Goal: Task Accomplishment & Management: Manage account settings

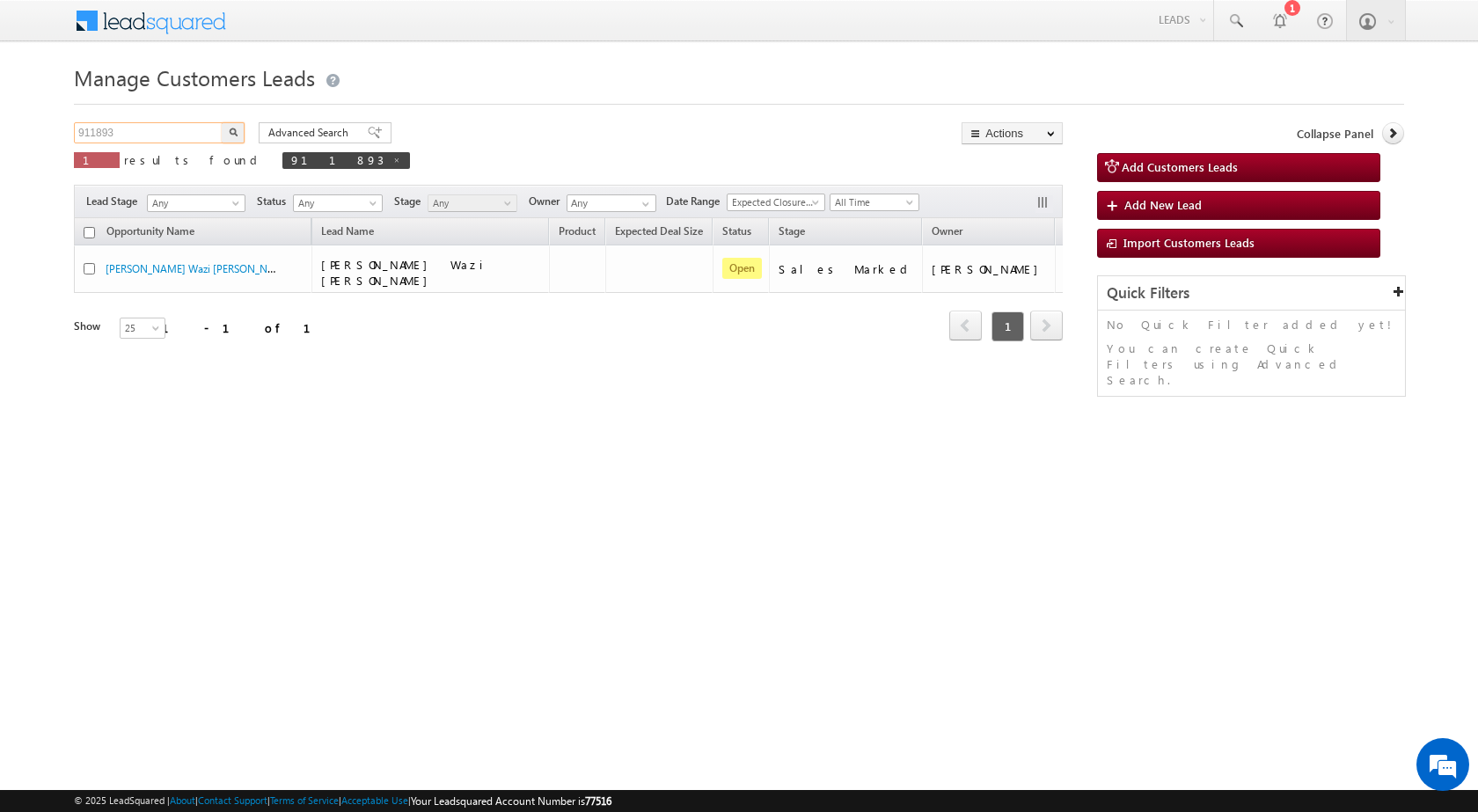
click at [152, 134] on input "911893" at bounding box center [149, 132] width 150 height 21
paste input "789915"
type input "789915"
click at [231, 132] on img "button" at bounding box center [233, 132] width 9 height 9
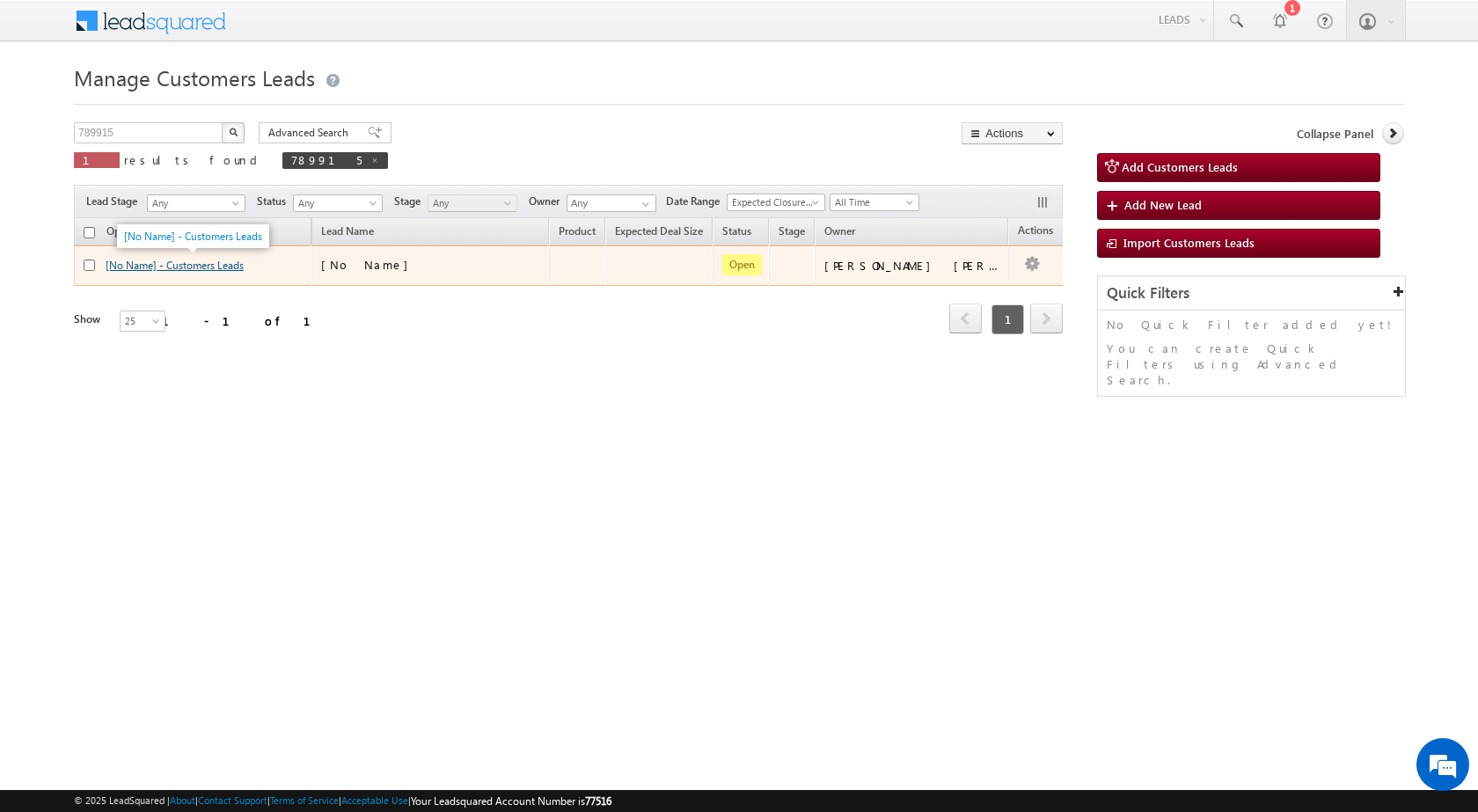
click at [238, 269] on link "[No Name] - Customers Leads" at bounding box center [174, 265] width 138 height 14
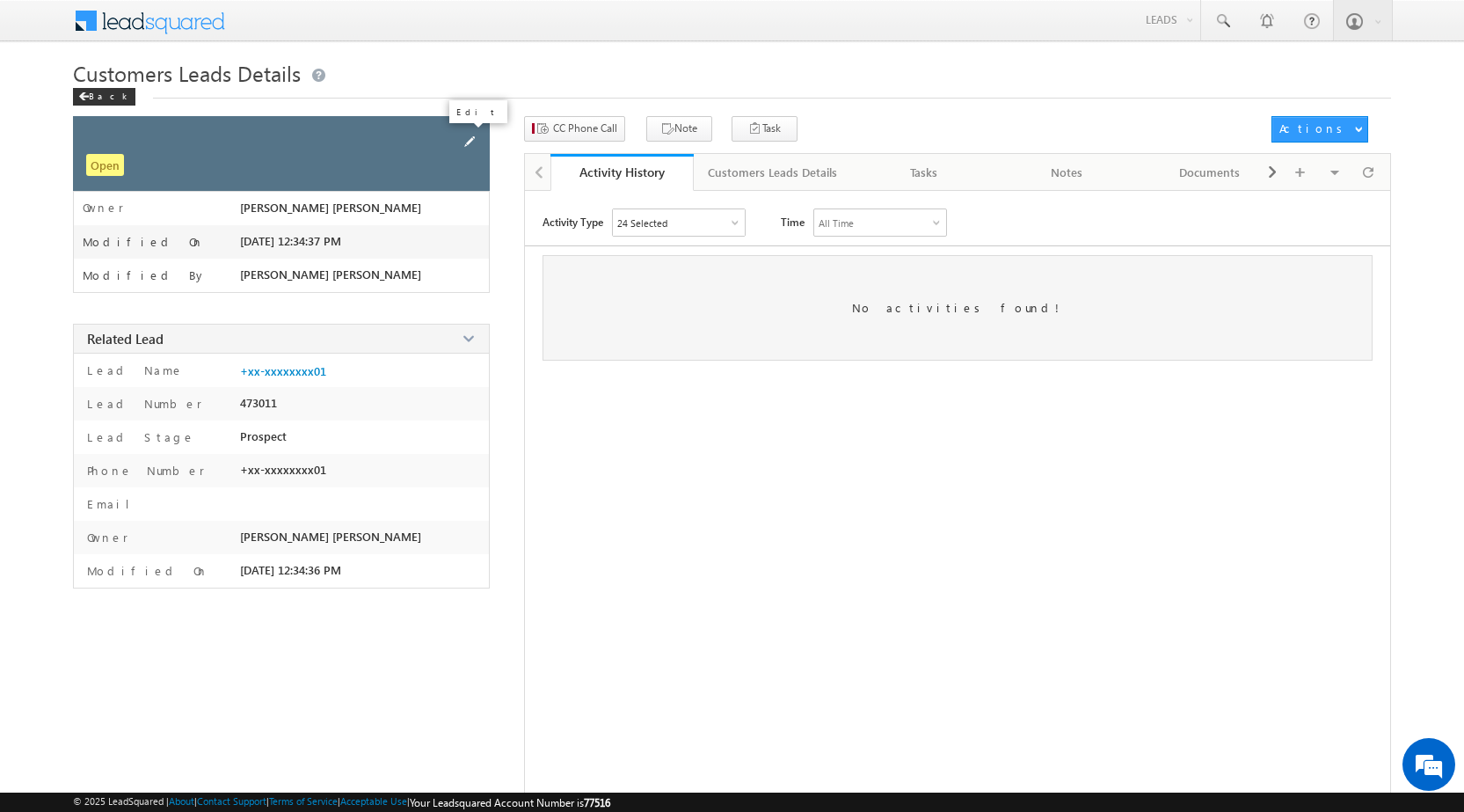
click at [466, 136] on span at bounding box center [469, 141] width 19 height 19
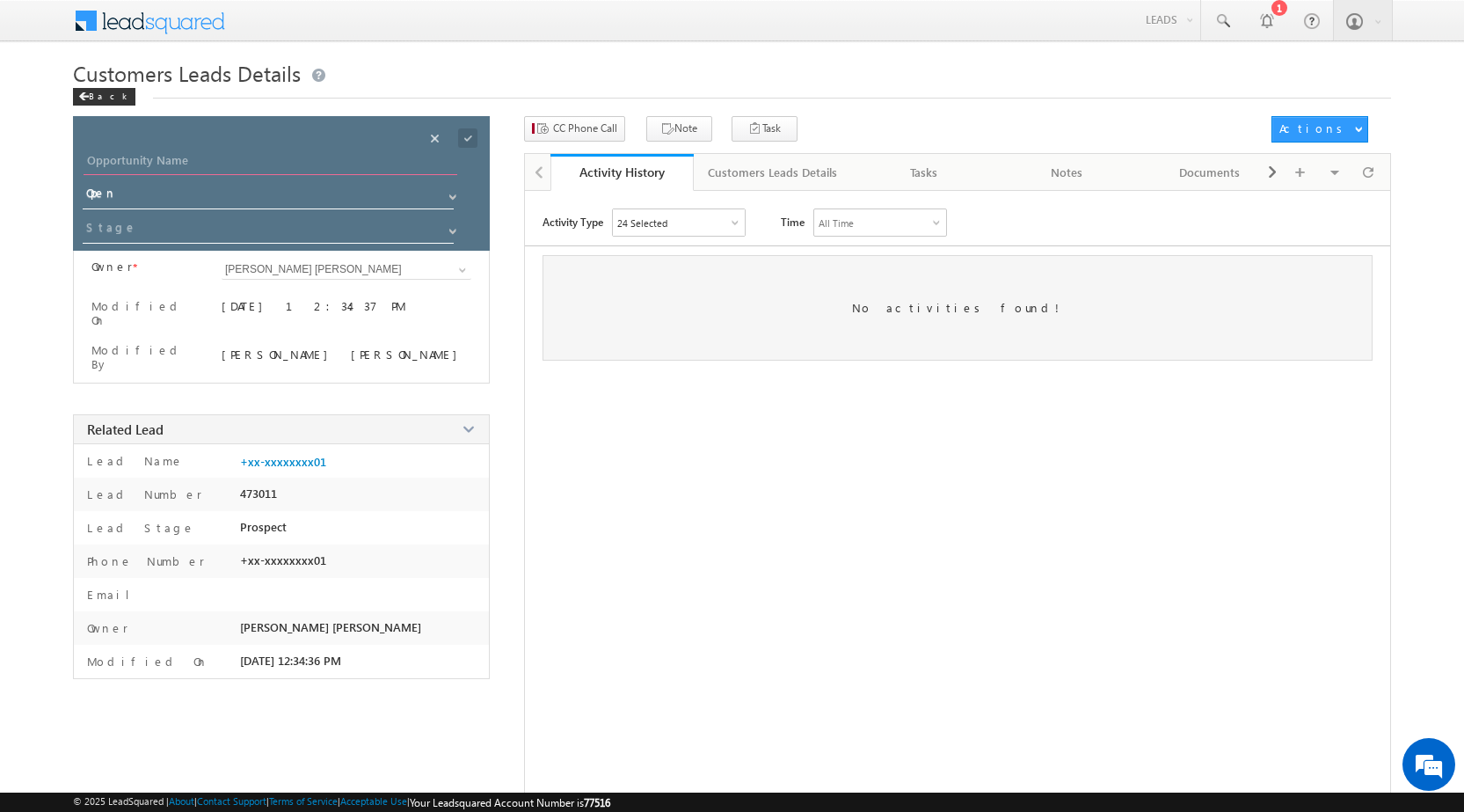
click at [309, 153] on input "Opportunity Name" at bounding box center [270, 162] width 374 height 24
paste input "Manisha Singh"
type input "Manisha Singh"
click at [452, 197] on span at bounding box center [453, 197] width 14 height 14
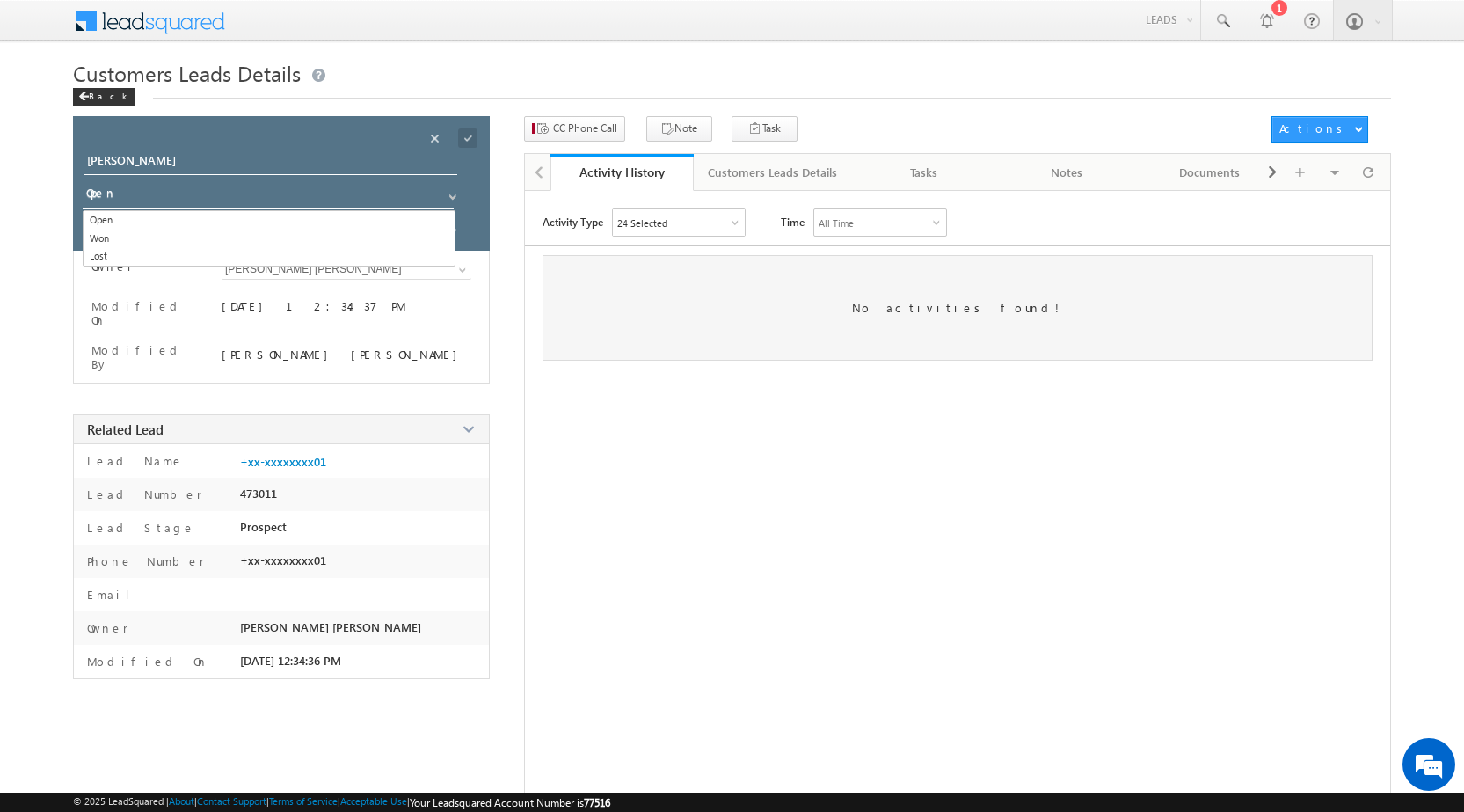
click at [656, 407] on div "Activity Type 24 Selected Select All Other Activities 17 Owner Changed Status C…" at bounding box center [957, 517] width 865 height 616
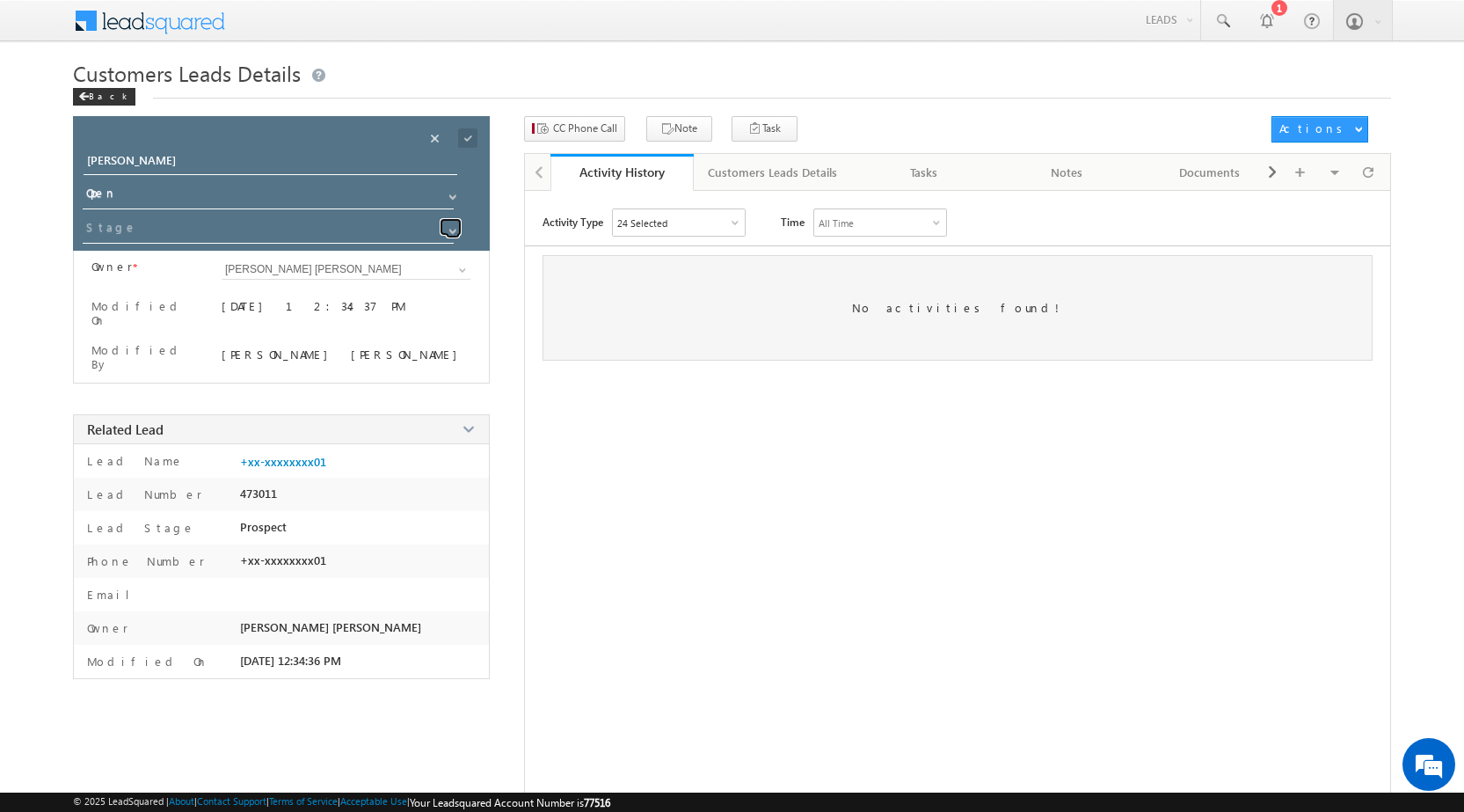
click at [452, 235] on span at bounding box center [453, 231] width 14 height 14
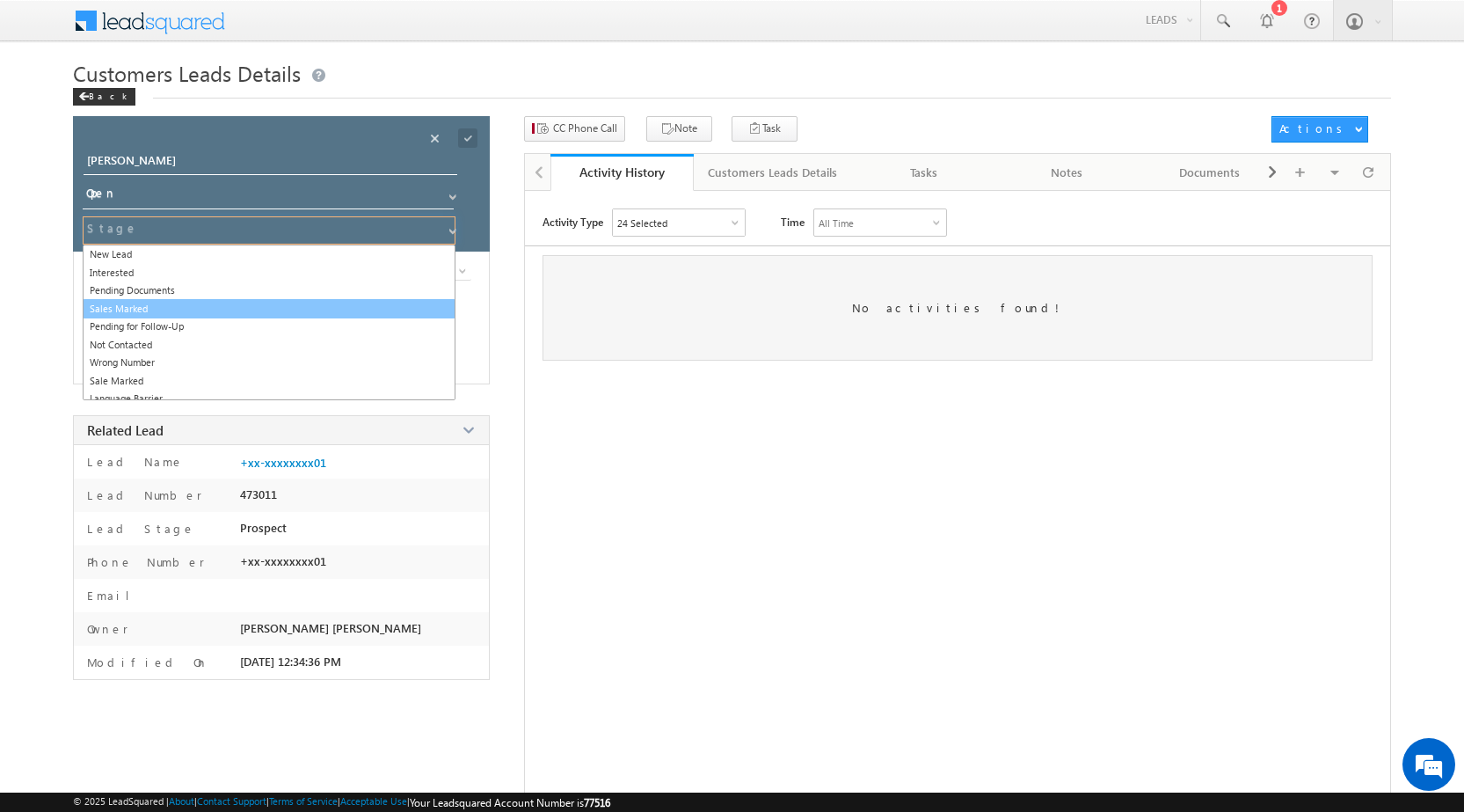
click at [285, 307] on link "Sales Marked" at bounding box center [269, 309] width 373 height 20
type input "Sales Marked"
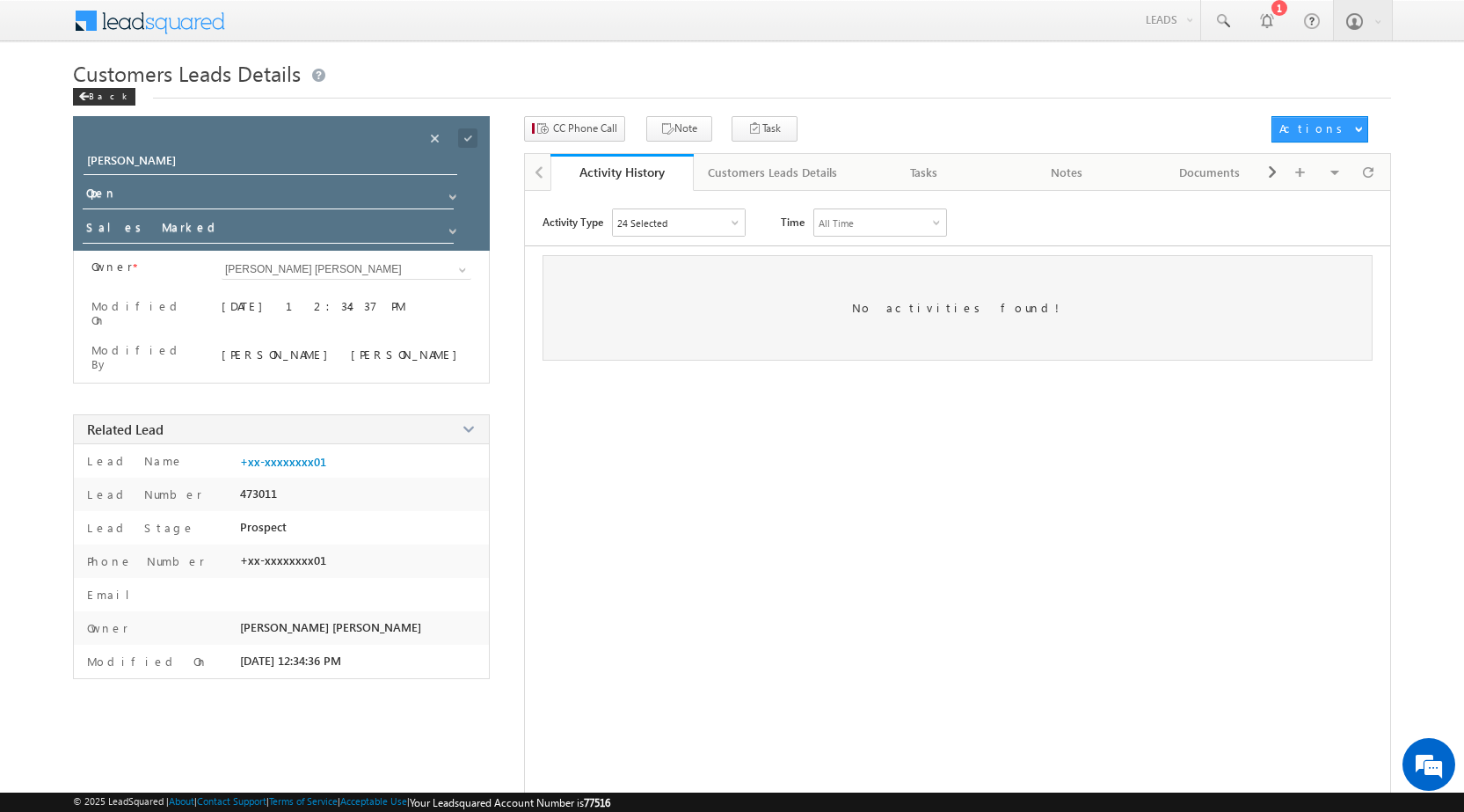
click at [734, 609] on div "Activity Type 24 Selected Select All Other Activities 17 Owner Changed Status C…" at bounding box center [957, 517] width 865 height 616
click at [463, 138] on span at bounding box center [467, 138] width 19 height 19
click at [85, 102] on div "Back" at bounding box center [104, 97] width 62 height 18
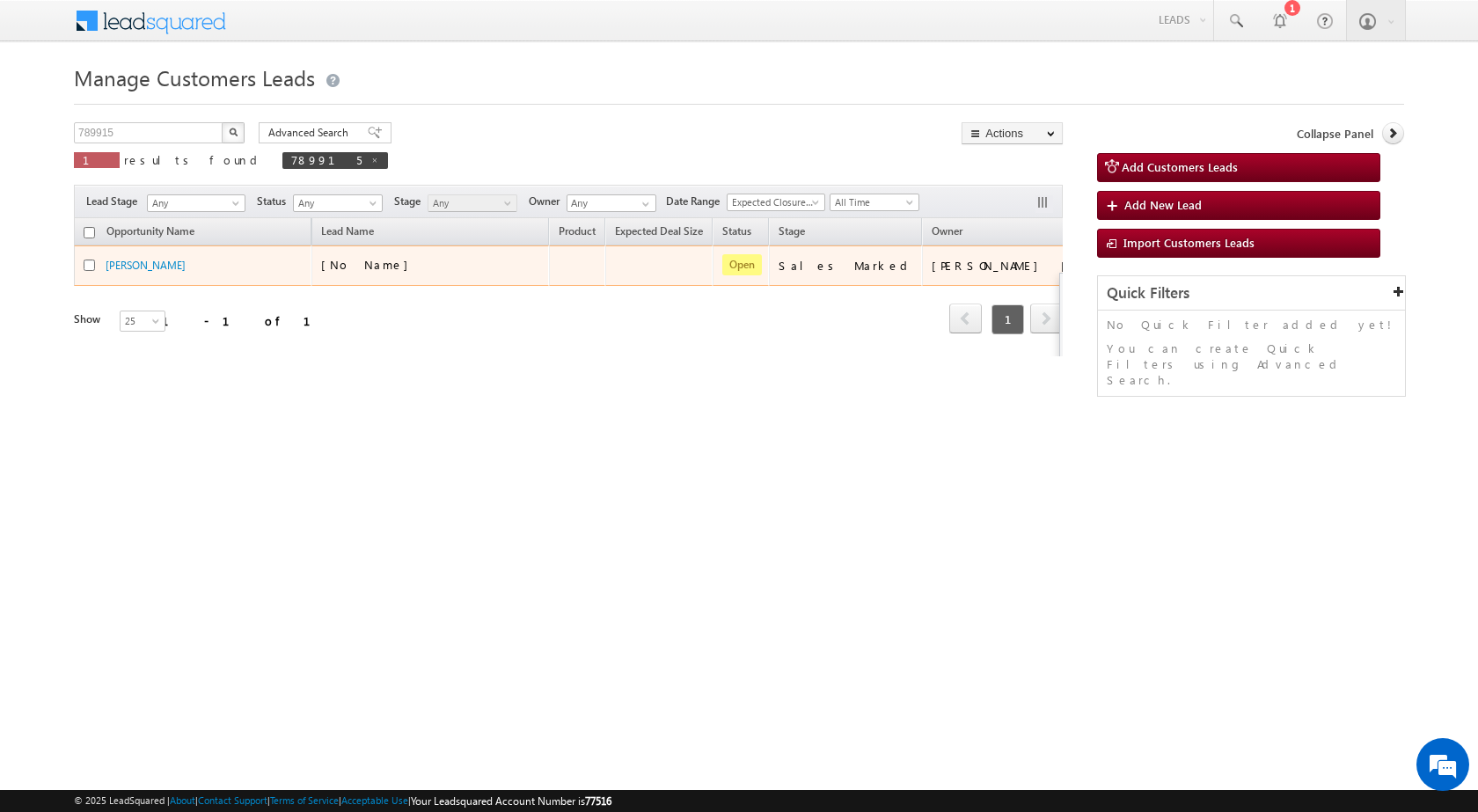
click at [1130, 263] on button "button" at bounding box center [1139, 265] width 18 height 18
click at [1060, 285] on link "Edit" at bounding box center [1104, 287] width 88 height 21
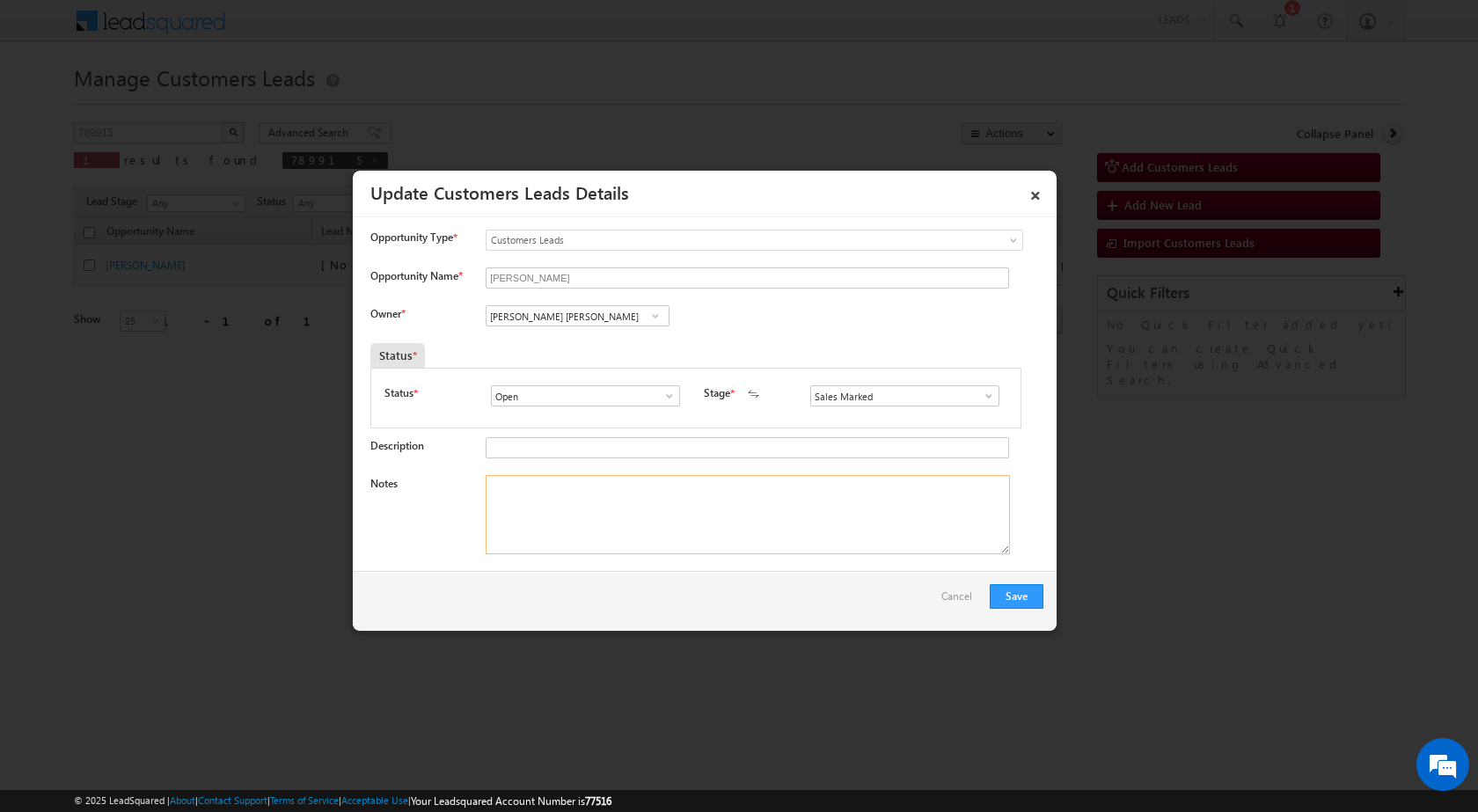
click at [680, 506] on textarea "Notes" at bounding box center [748, 514] width 524 height 79
click at [574, 519] on textarea "Notes" at bounding box center [748, 514] width 524 height 79
paste textarea "Cust is interested in Topup loan required in 10 Lac Topup Loan"
click at [489, 489] on textarea "Cust is interested in Topup loan required in 10 Lac Topup Loan" at bounding box center [748, 514] width 524 height 79
click at [602, 487] on textarea "Existing customer in Sitara Cust is interested in Topup loan required in 10 Lac…" at bounding box center [748, 514] width 524 height 79
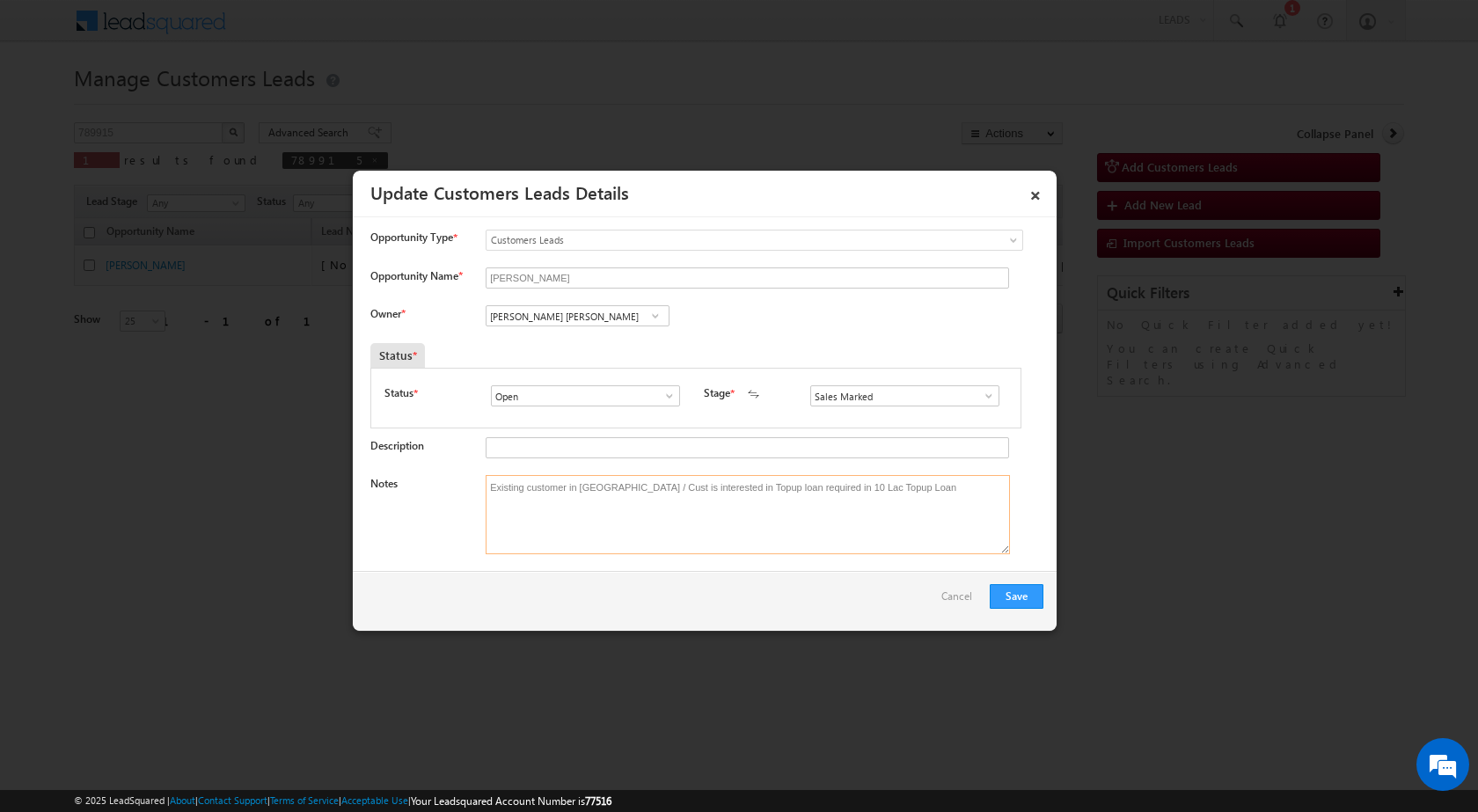
drag, startPoint x: 830, startPoint y: 484, endPoint x: 883, endPoint y: 483, distance: 53.0
click at [883, 483] on textarea "Existing customer in Sitara / Cust is interested in Topup loan required in 10 L…" at bounding box center [748, 514] width 524 height 79
type textarea "Existing customer in Sitara / Cust is interested in Topup loan required in 10 L…"
click at [648, 315] on span at bounding box center [656, 316] width 18 height 14
paste input "sani.tomar@sgrlimited.in"
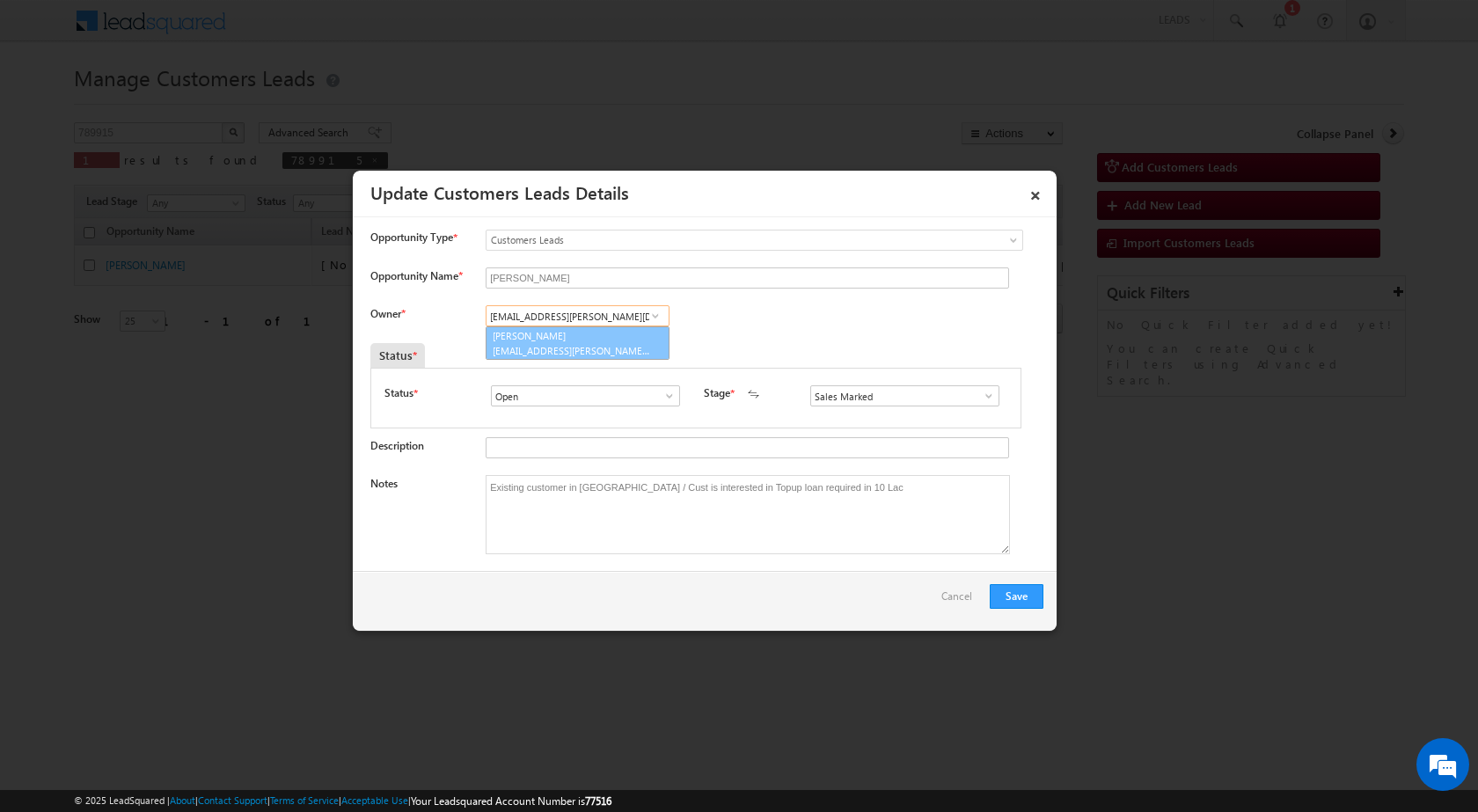
click at [534, 356] on span "sani.tomar@sgrlimited.in" at bounding box center [572, 350] width 159 height 14
type input "Sani Tomar"
click at [1011, 600] on button "Save" at bounding box center [1017, 596] width 54 height 24
